Goal: Information Seeking & Learning: Learn about a topic

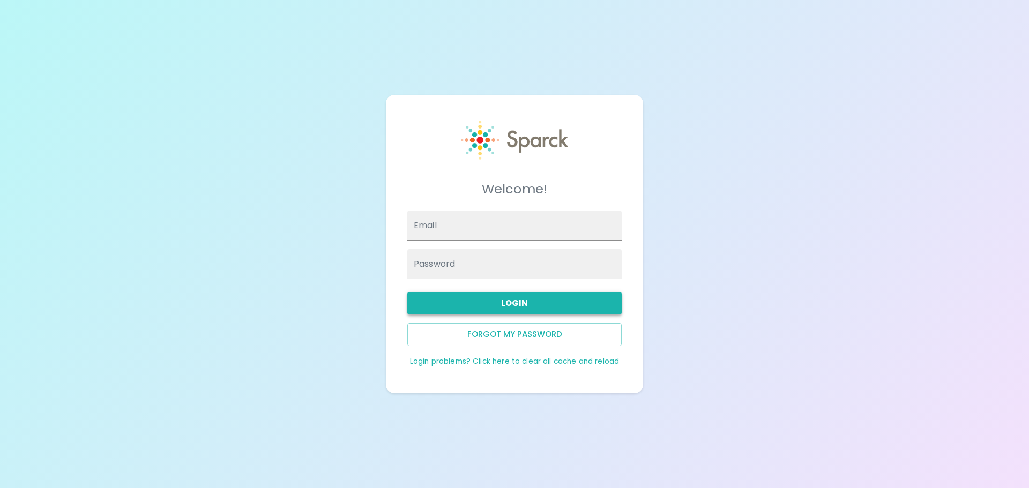
type input "[EMAIL_ADDRESS][DOMAIN_NAME]"
click at [491, 310] on button "Login" at bounding box center [514, 303] width 214 height 23
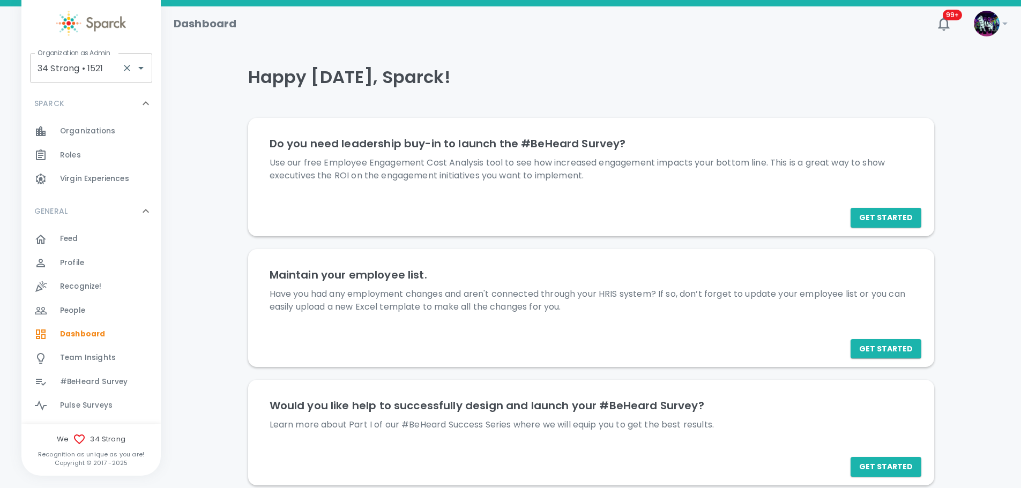
click at [74, 71] on input "34 Strong • 1521" at bounding box center [76, 68] width 83 height 20
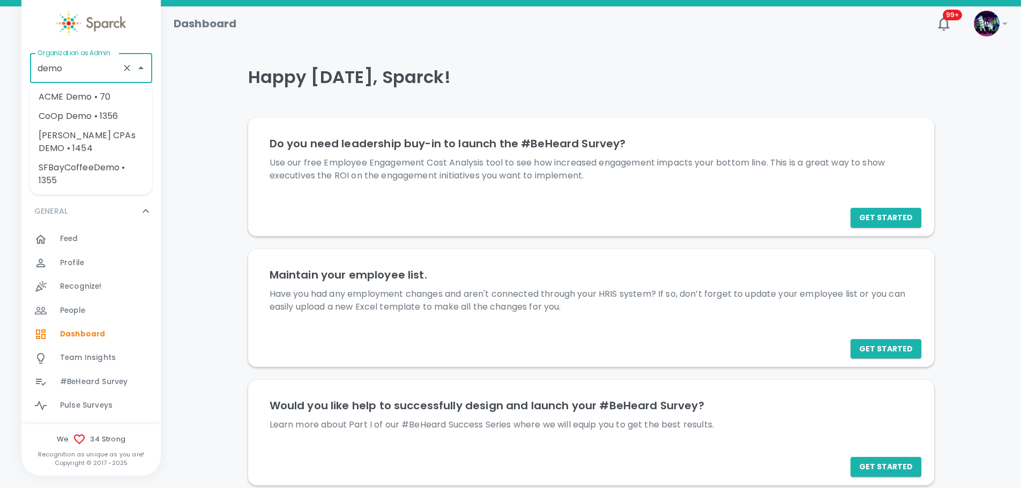
click at [79, 119] on li "CoOp Demo • 1356" at bounding box center [91, 116] width 122 height 19
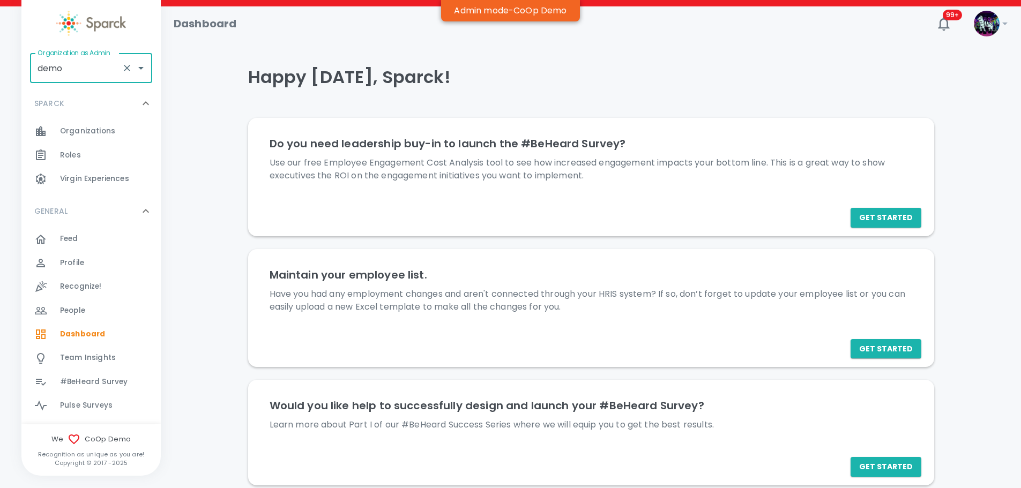
type input "CoOp Demo • 1356"
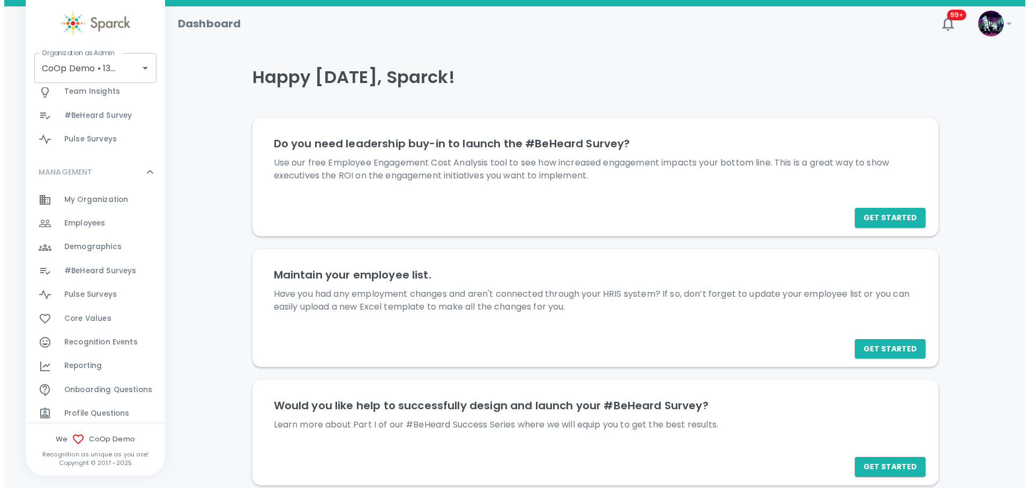
scroll to position [267, 0]
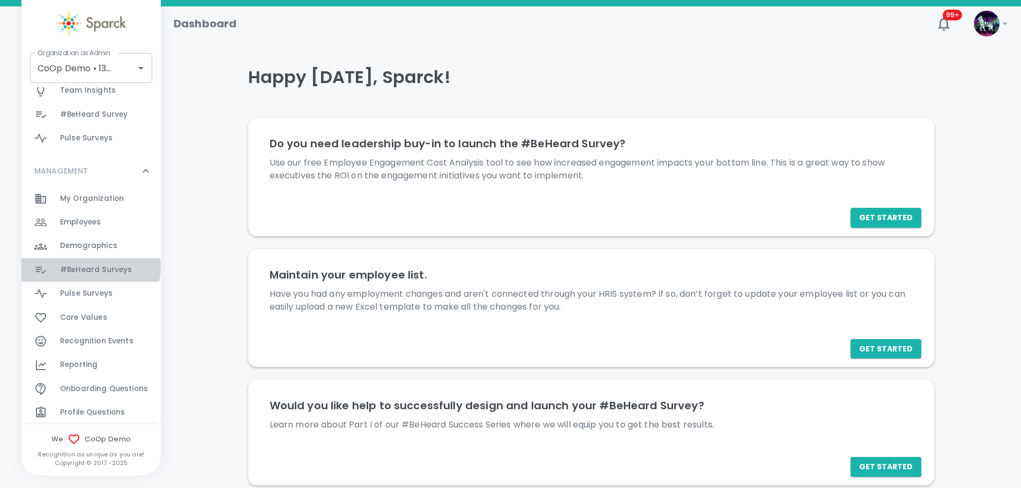
click at [90, 267] on span "#BeHeard Surveys" at bounding box center [96, 270] width 72 height 11
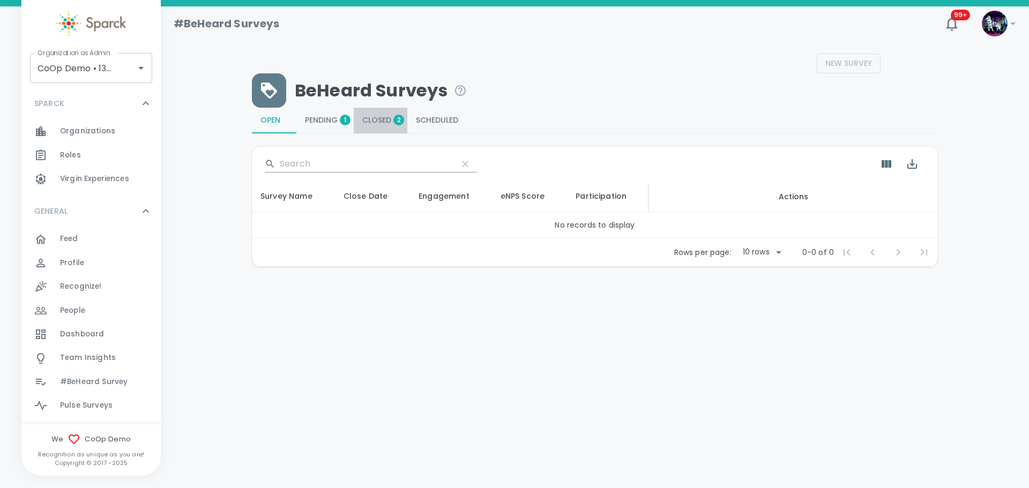
click at [383, 122] on span "Closed 2" at bounding box center [380, 121] width 36 height 10
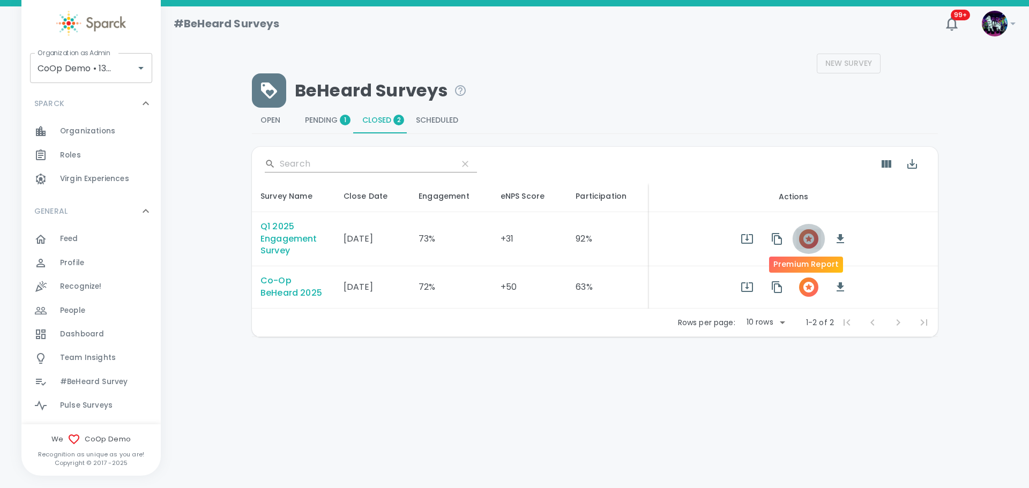
click at [803, 242] on icon "button" at bounding box center [808, 239] width 11 height 11
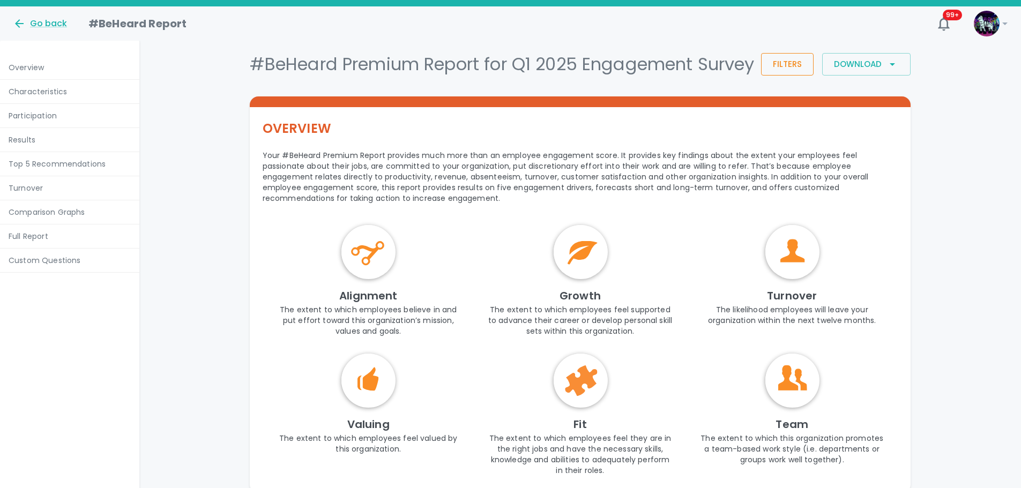
click at [795, 75] on button "Filters" at bounding box center [787, 64] width 53 height 23
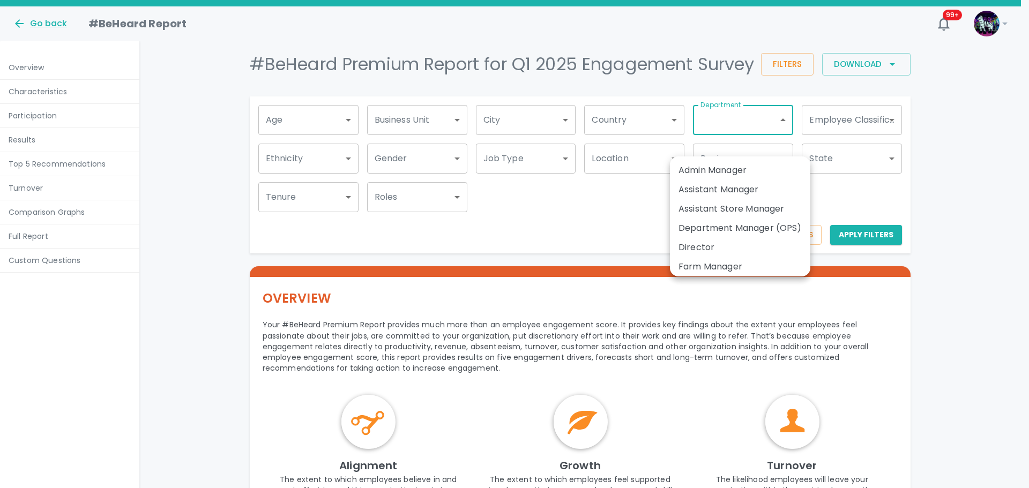
click at [634, 232] on div at bounding box center [514, 244] width 1029 height 488
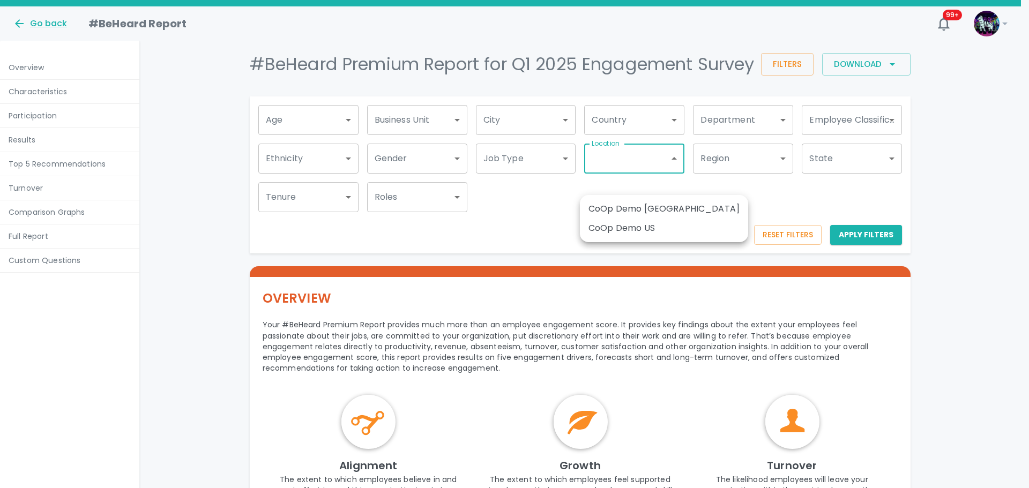
click at [534, 239] on div at bounding box center [514, 244] width 1029 height 488
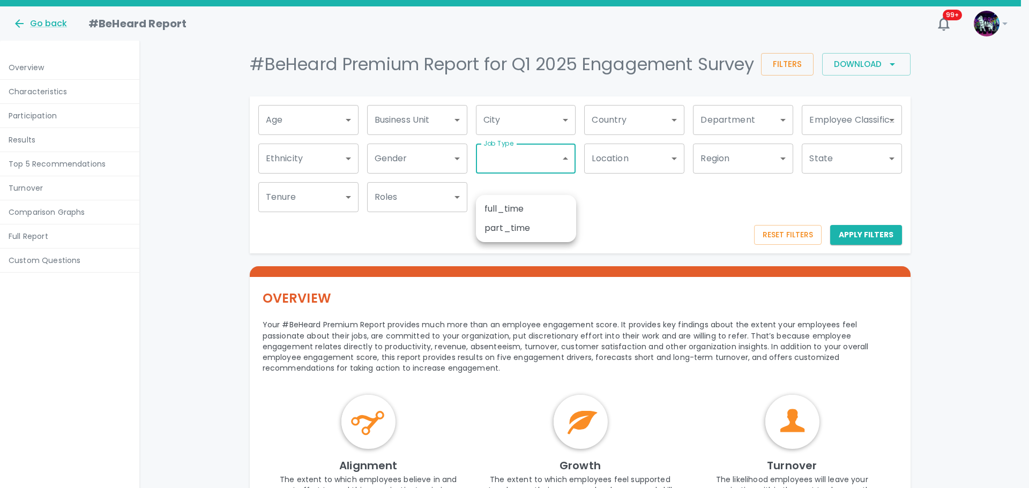
click at [629, 244] on div at bounding box center [514, 244] width 1029 height 488
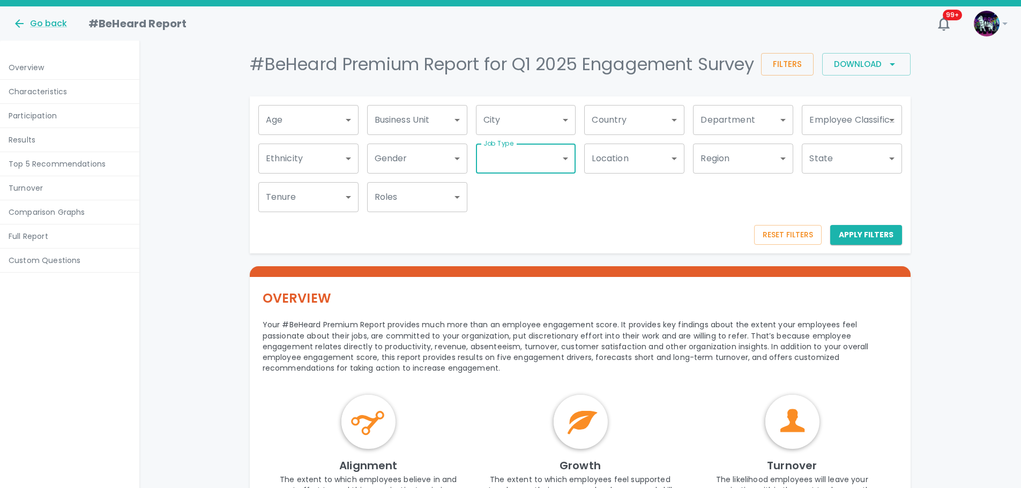
click at [556, 212] on div "Age ​ Age Business Unit ​ Business Unit City ​ City Country ​ Country Departmen…" at bounding box center [576, 154] width 653 height 116
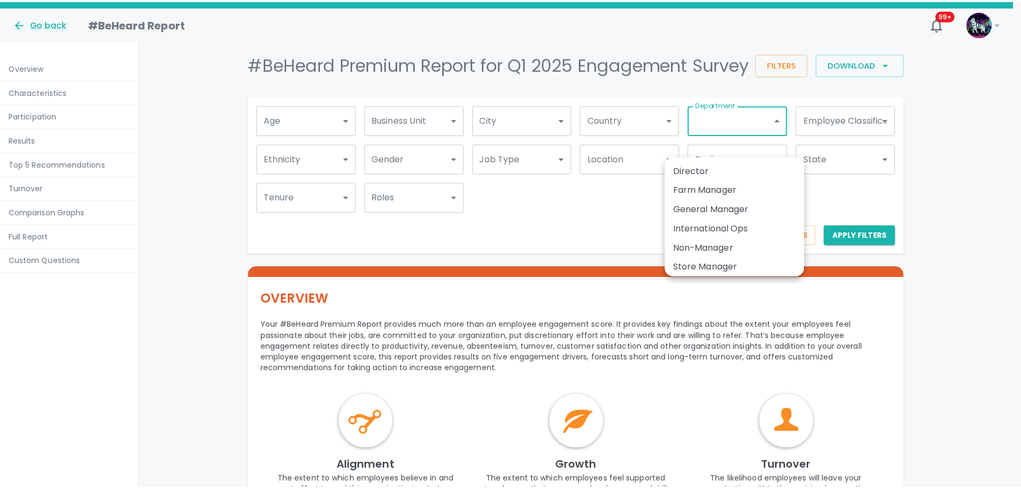
scroll to position [81, 0]
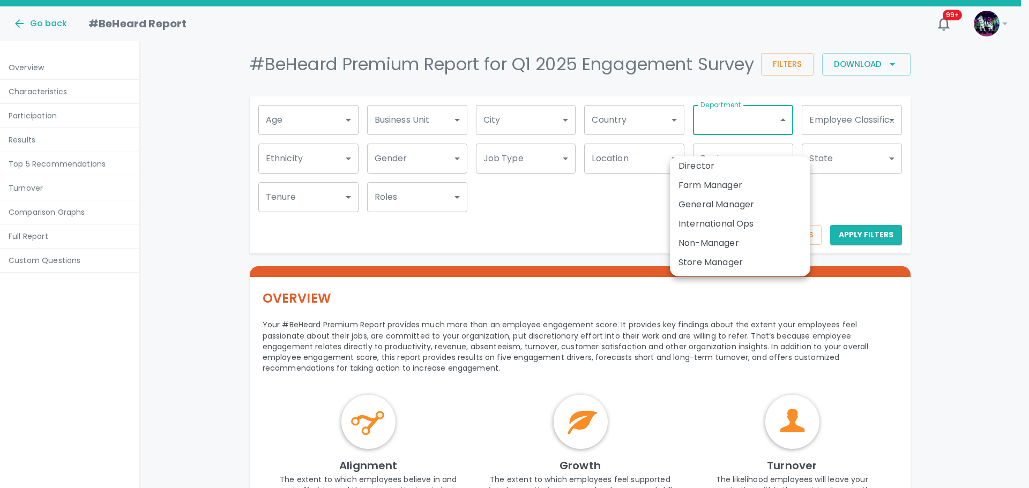
click at [721, 229] on li "International Ops" at bounding box center [740, 223] width 140 height 19
click at [718, 188] on li "Farm Manager" at bounding box center [740, 185] width 140 height 19
type input "50310,50311"
click at [647, 239] on div at bounding box center [514, 244] width 1029 height 488
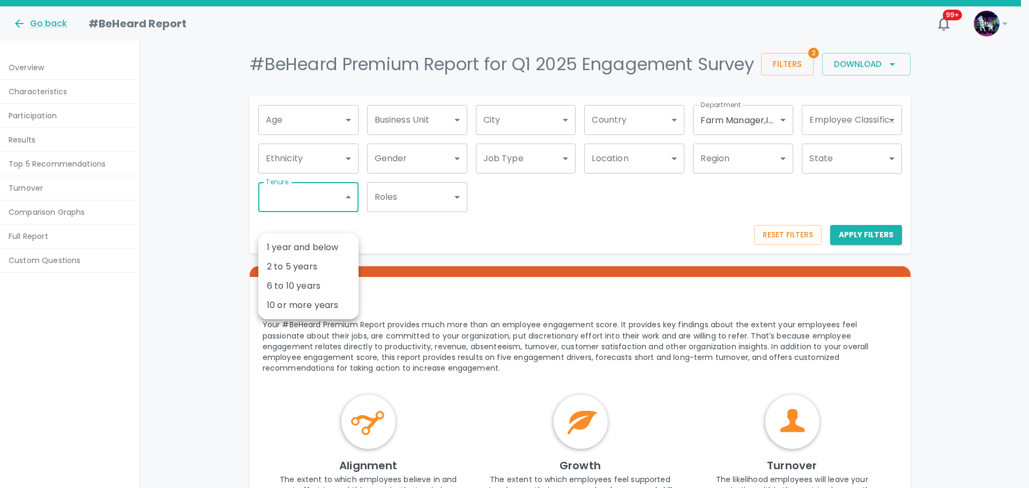
click at [330, 245] on li "1 year and below" at bounding box center [308, 247] width 100 height 19
type input "50342"
click at [795, 75] on div at bounding box center [514, 244] width 1029 height 488
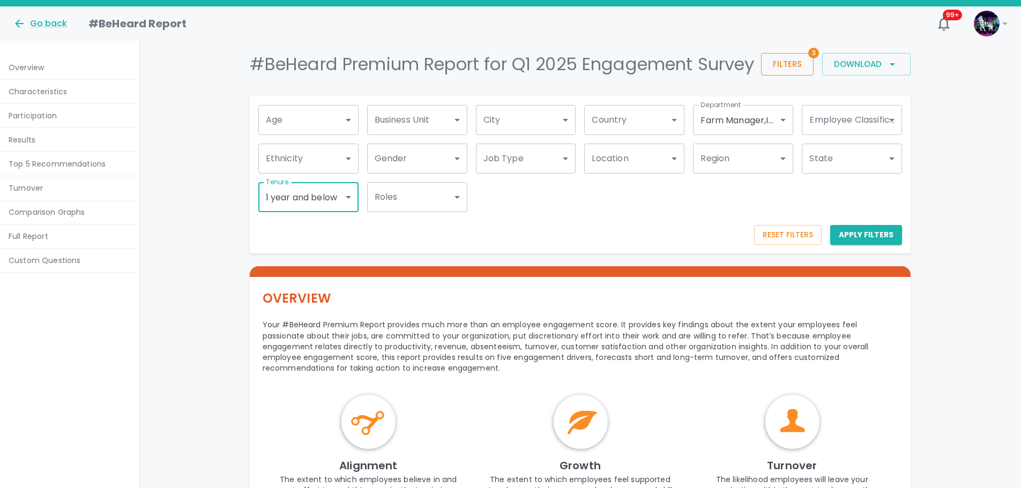
click at [797, 76] on button "Filters" at bounding box center [787, 64] width 53 height 23
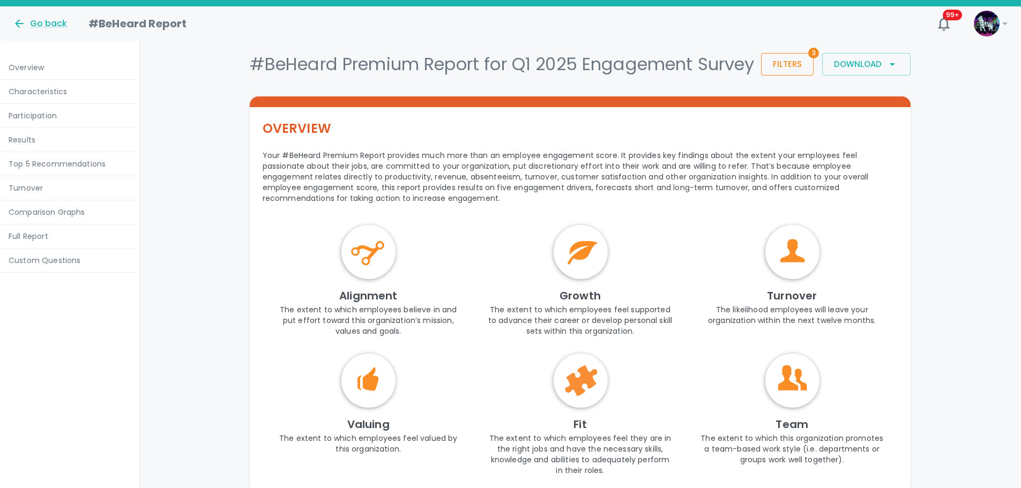
click at [796, 76] on button "Filters" at bounding box center [787, 64] width 53 height 23
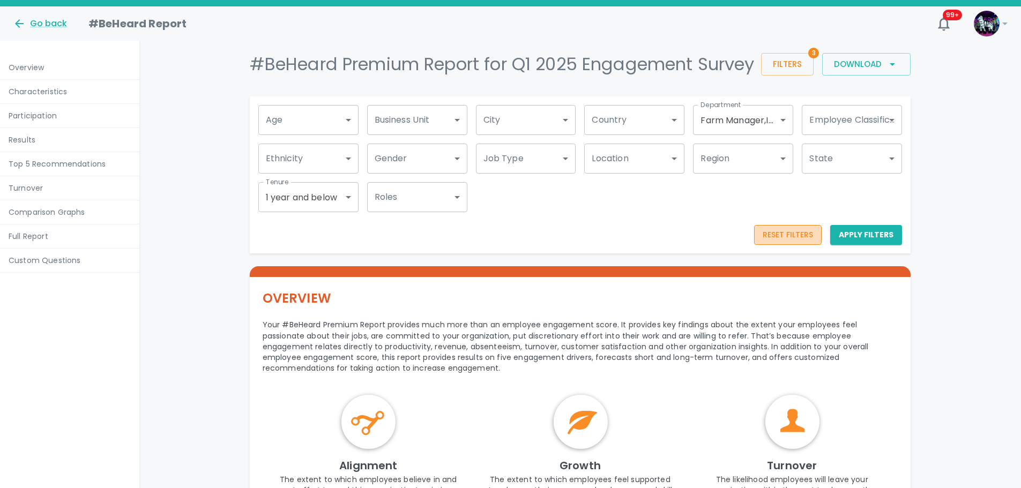
click at [800, 245] on button "Reset Filters" at bounding box center [788, 235] width 68 height 20
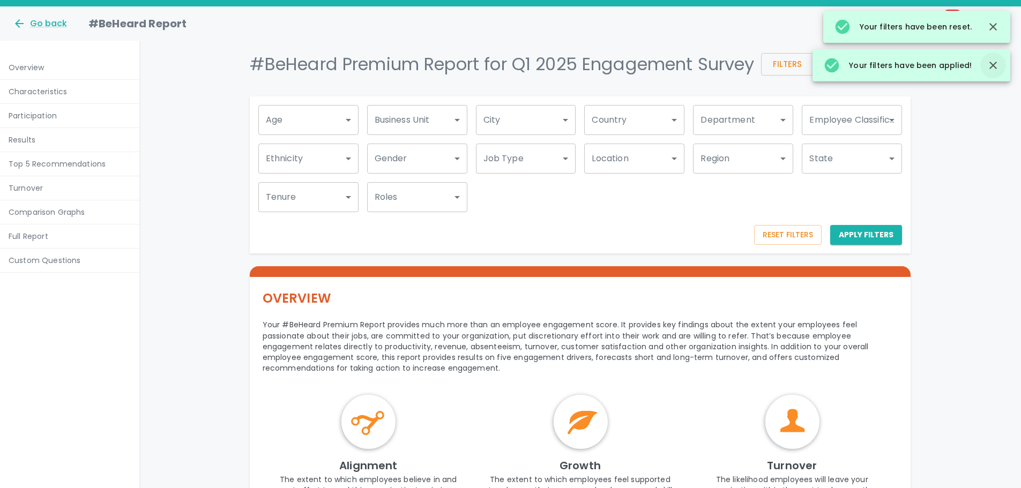
click at [1000, 67] on button "button" at bounding box center [993, 66] width 26 height 26
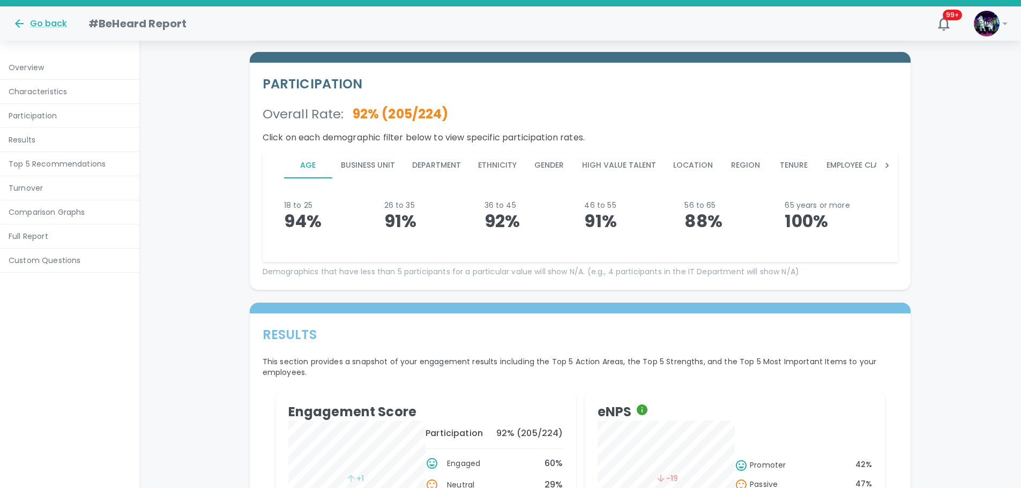
scroll to position [948, 0]
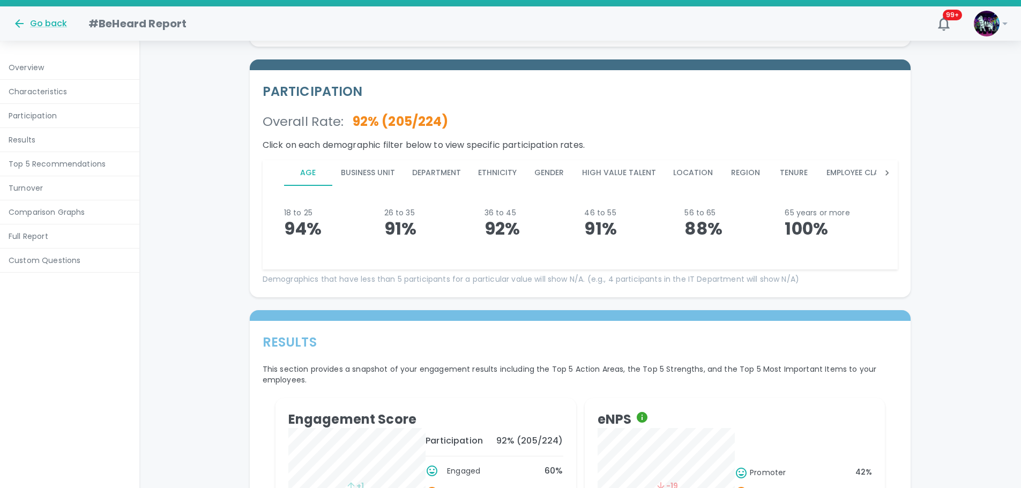
click at [446, 186] on button "Department" at bounding box center [437, 173] width 66 height 26
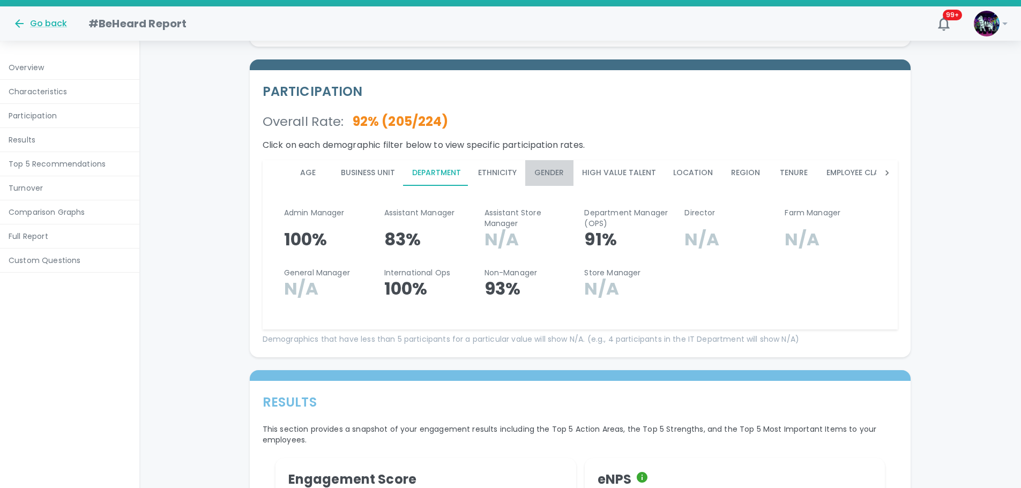
click at [545, 186] on button "Gender" at bounding box center [549, 173] width 48 height 26
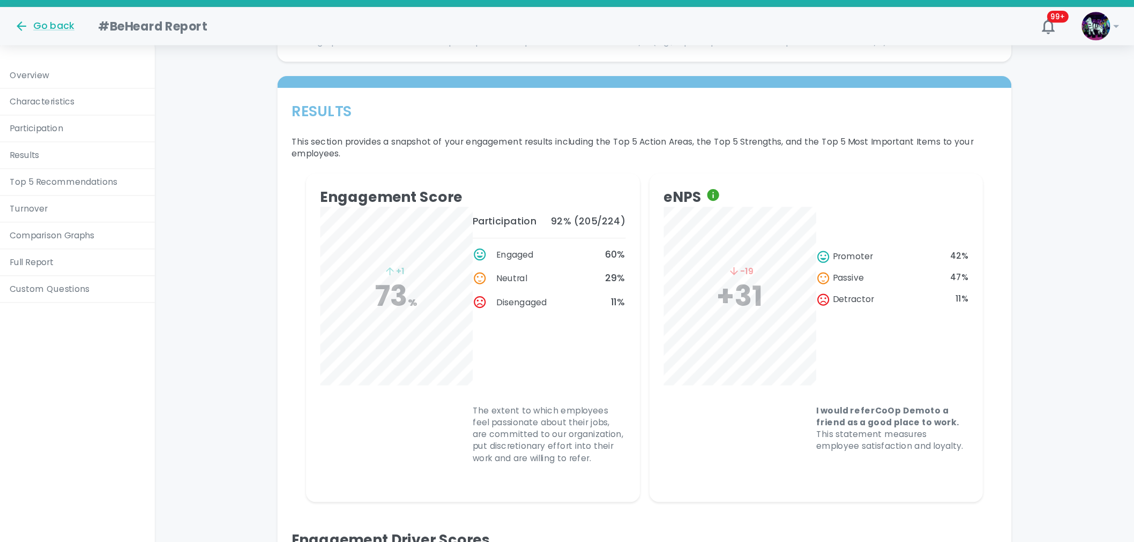
scroll to position [1189, 0]
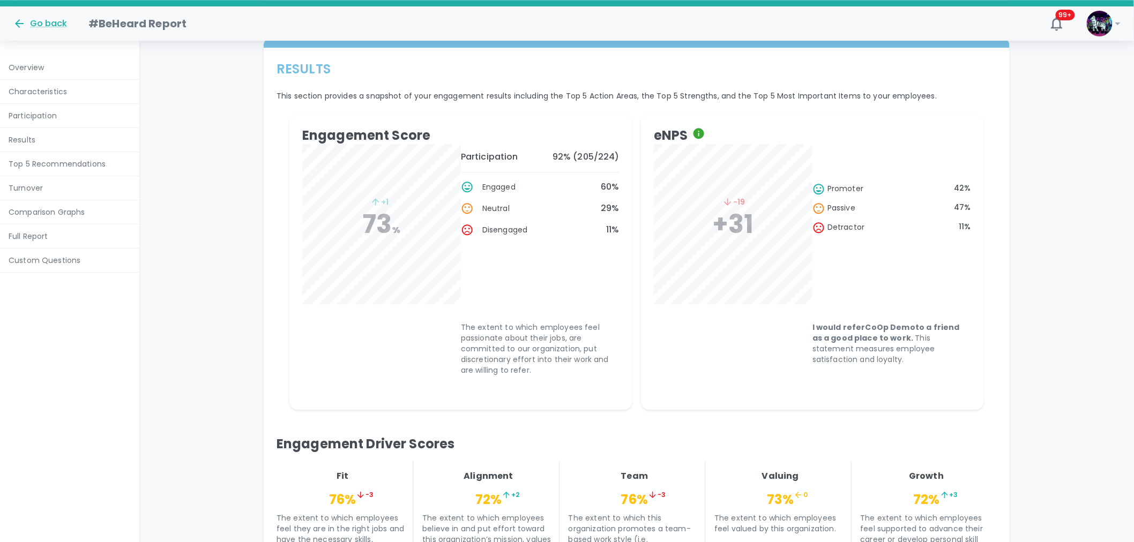
drag, startPoint x: 1006, startPoint y: 2, endPoint x: 917, endPoint y: 200, distance: 217.4
click at [917, 200] on div "promoter 42 %" at bounding box center [892, 192] width 159 height 19
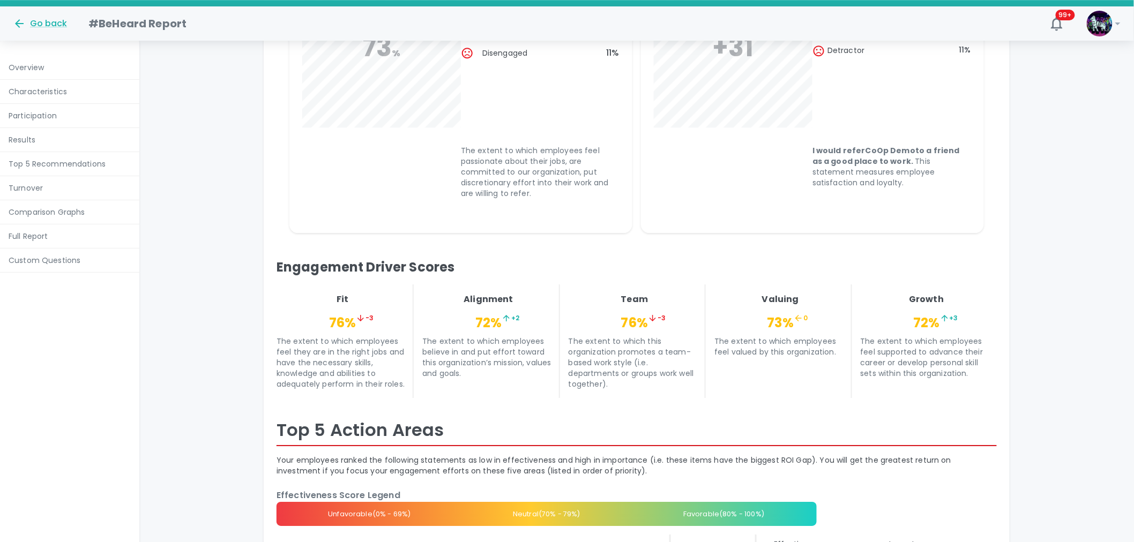
scroll to position [1367, 0]
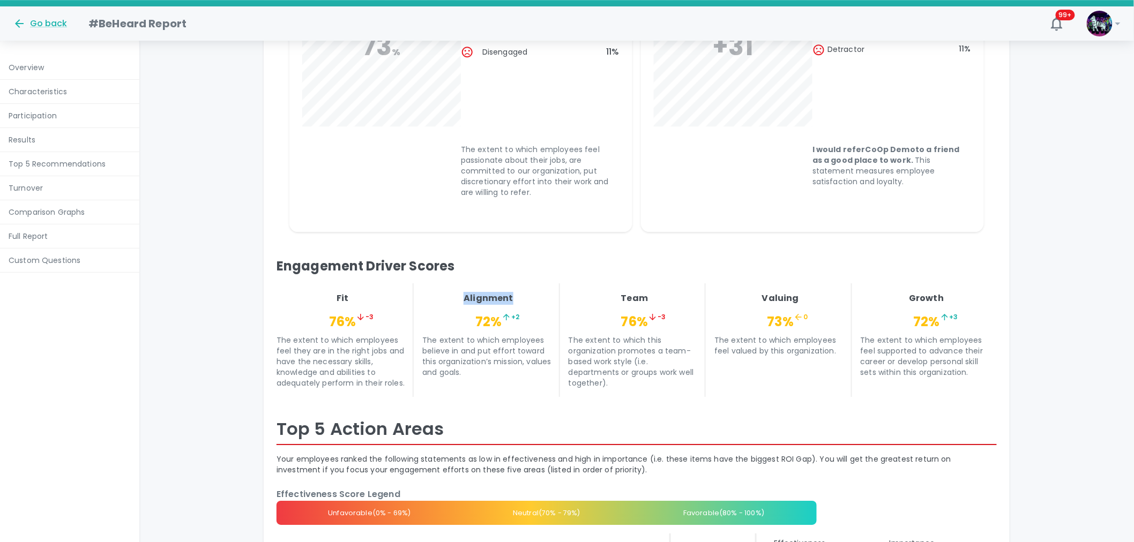
drag, startPoint x: 513, startPoint y: 296, endPoint x: 450, endPoint y: 296, distance: 63.2
click at [450, 296] on p "Alignment" at bounding box center [488, 298] width 132 height 13
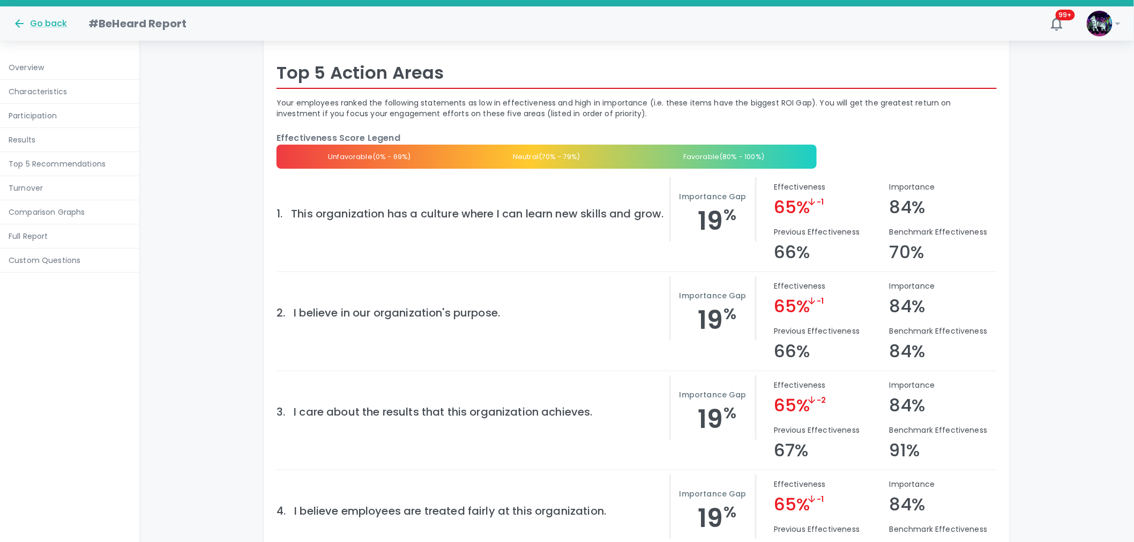
scroll to position [1724, 0]
drag, startPoint x: 927, startPoint y: 210, endPoint x: 893, endPoint y: 208, distance: 33.8
click at [893, 208] on div "Importance 84%" at bounding box center [939, 195] width 116 height 45
click at [867, 206] on div "Effectiveness 65% - 1" at bounding box center [823, 195] width 116 height 45
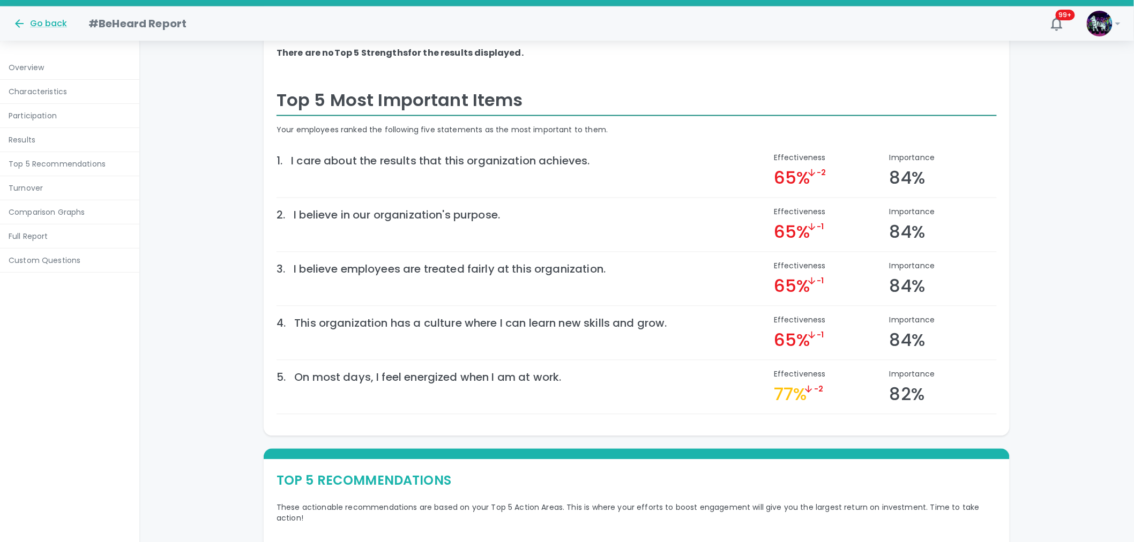
scroll to position [2434, 0]
drag, startPoint x: 531, startPoint y: 98, endPoint x: 268, endPoint y: 98, distance: 263.2
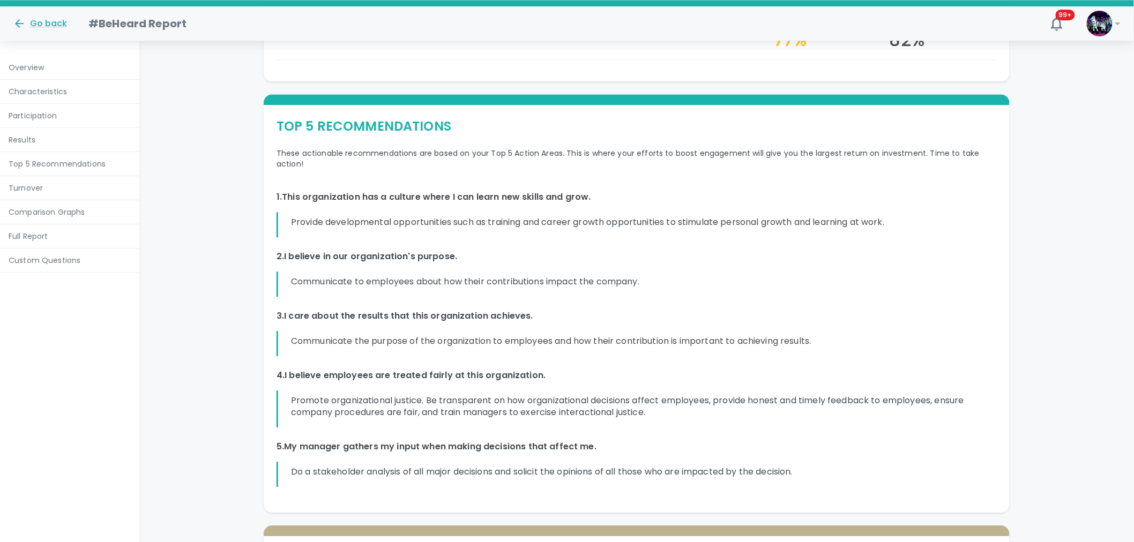
scroll to position [2789, 0]
click at [48, 192] on p "Turnover" at bounding box center [70, 188] width 122 height 11
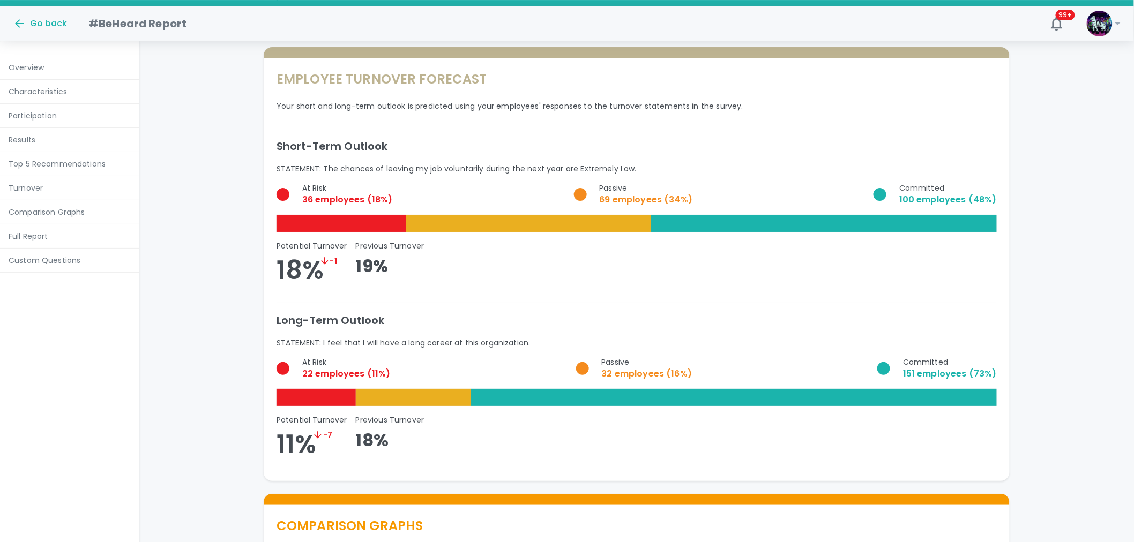
scroll to position [3270, 0]
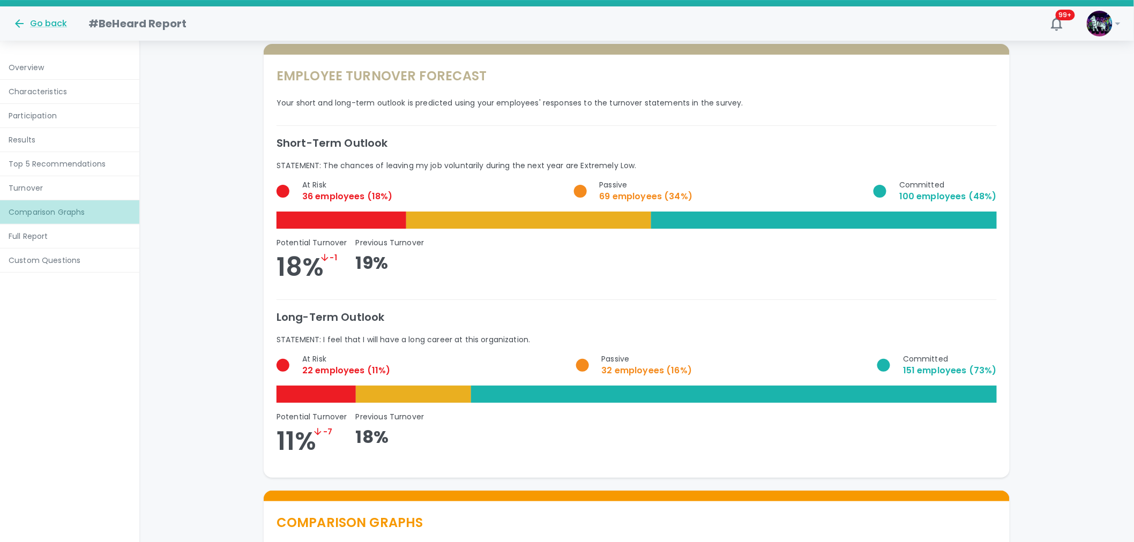
click at [51, 213] on p "Comparison Graphs" at bounding box center [70, 212] width 122 height 11
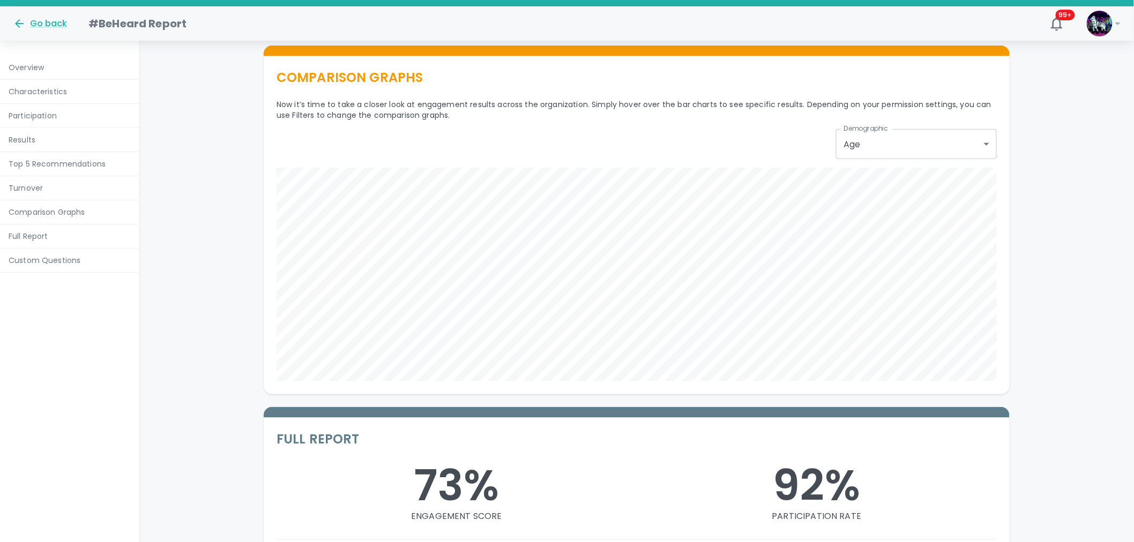
scroll to position [3717, 0]
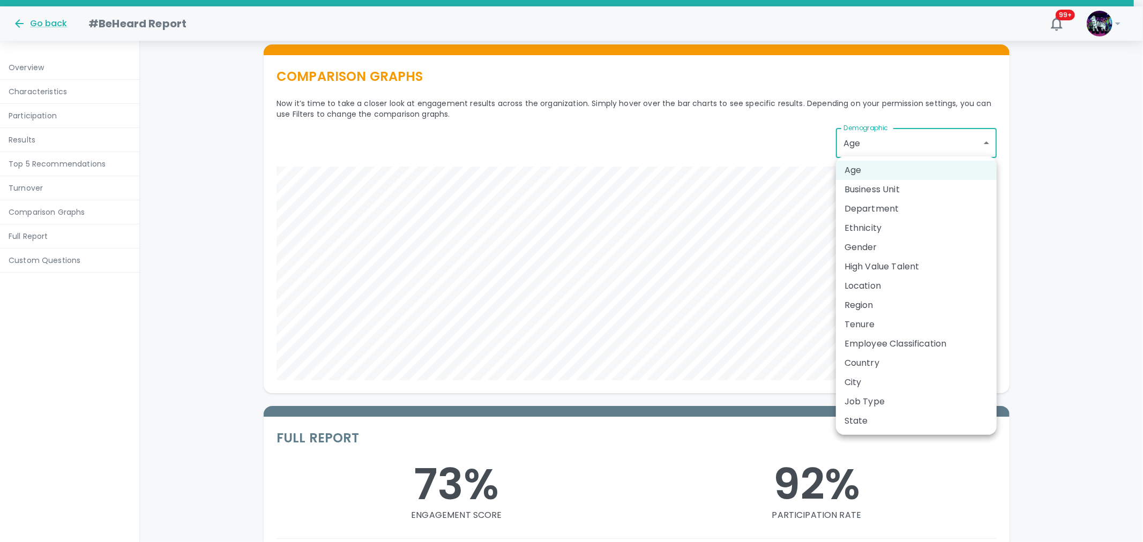
click at [875, 343] on li "Employee Classification" at bounding box center [916, 343] width 161 height 19
type input "Employee Classification"
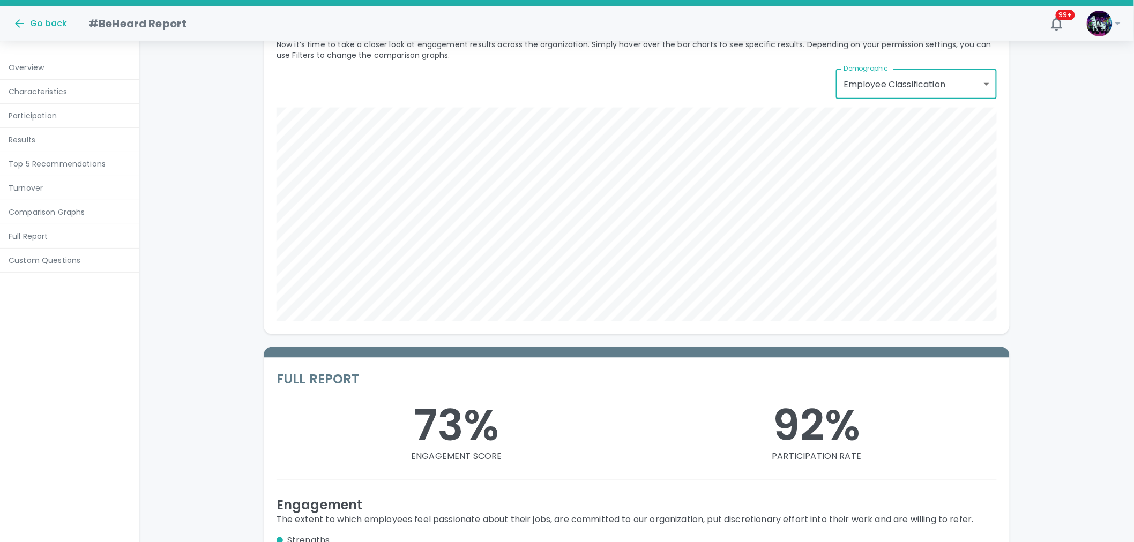
scroll to position [3776, 0]
click at [43, 237] on p "Full Report" at bounding box center [70, 236] width 122 height 11
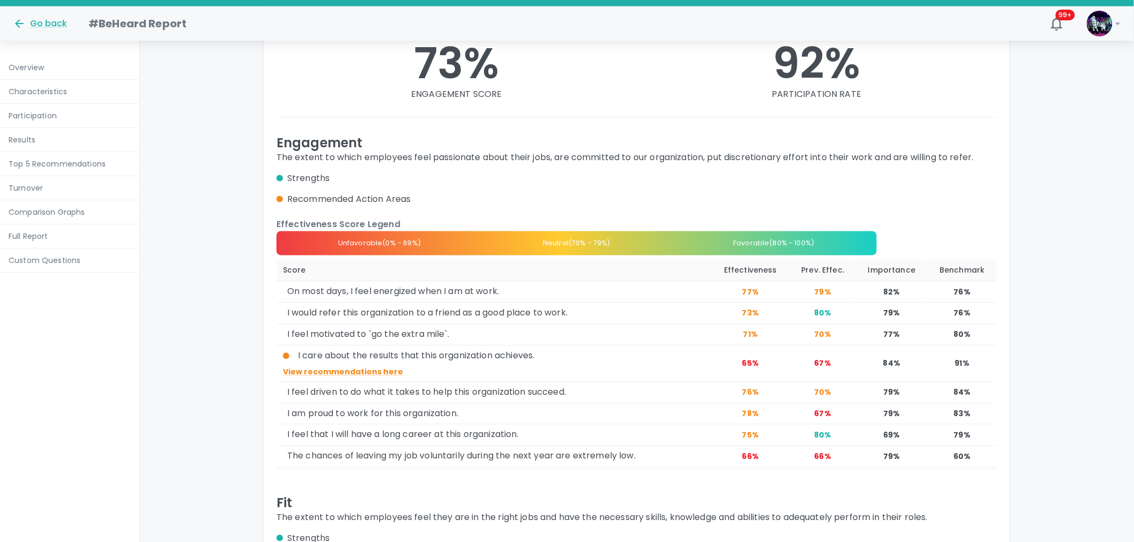
scroll to position [4138, 0]
click at [335, 369] on p "View recommendations here" at bounding box center [494, 372] width 422 height 11
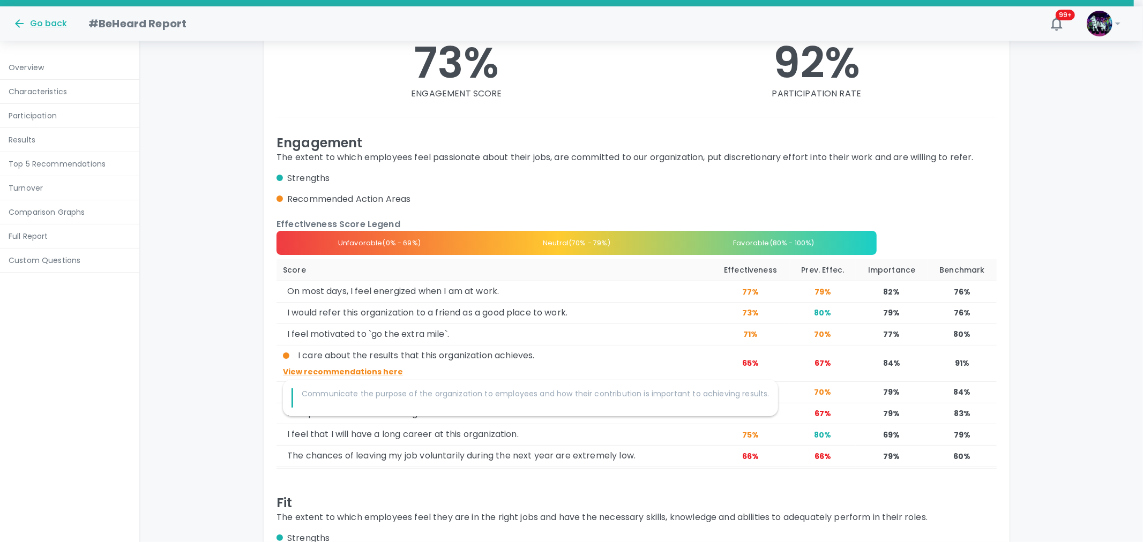
click at [456, 362] on div at bounding box center [571, 271] width 1143 height 542
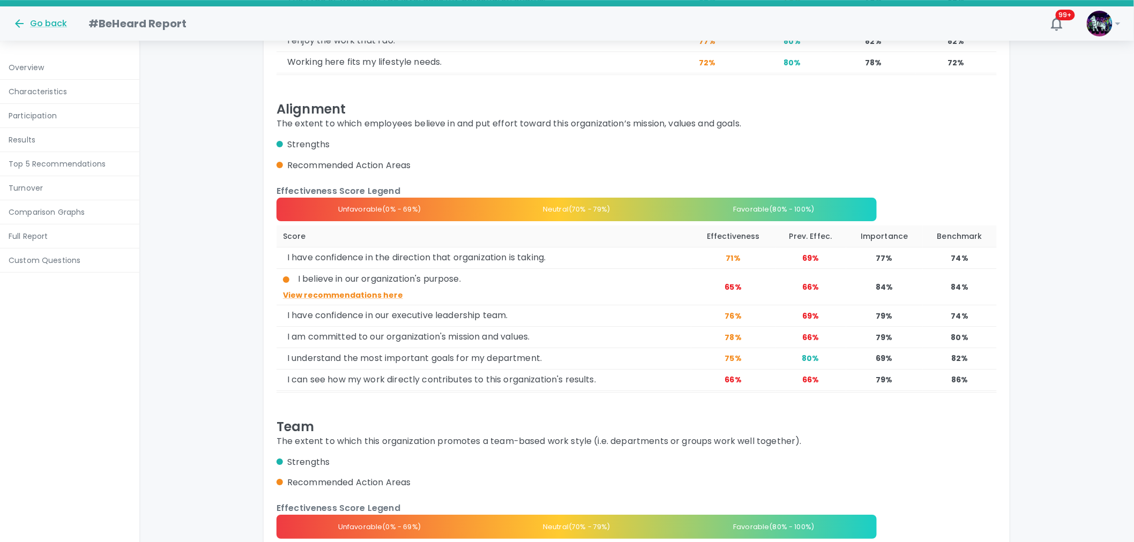
scroll to position [4793, 0]
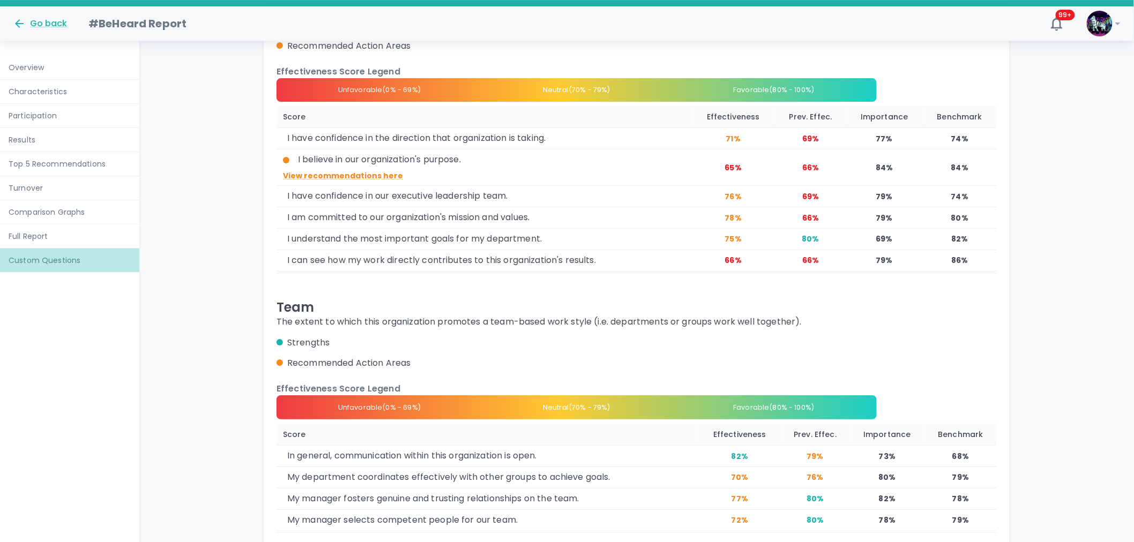
click at [50, 258] on p "Custom Questions" at bounding box center [70, 260] width 122 height 11
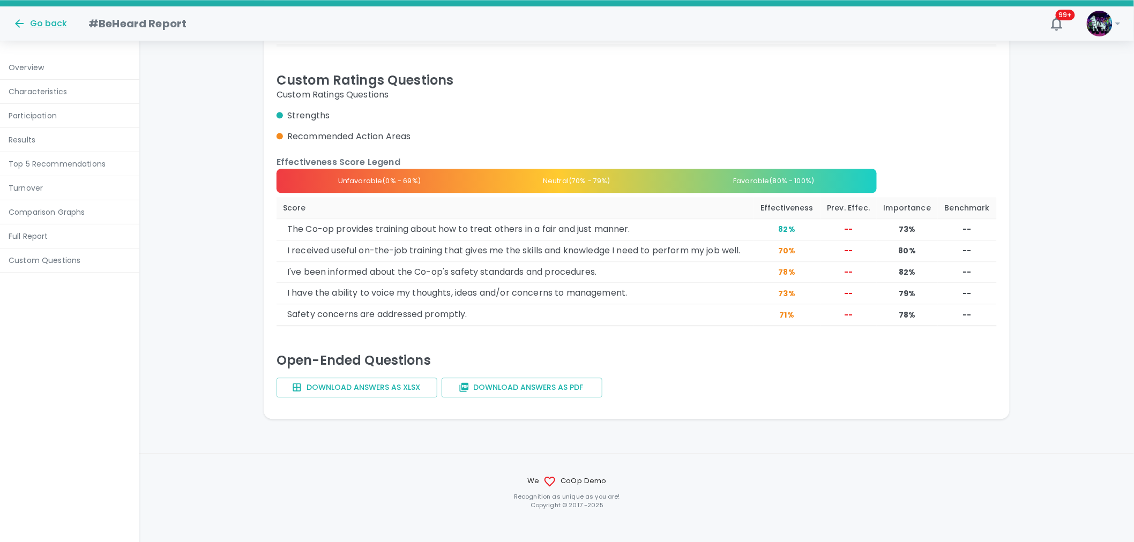
scroll to position [6145, 0]
